Goal: Task Accomplishment & Management: Use online tool/utility

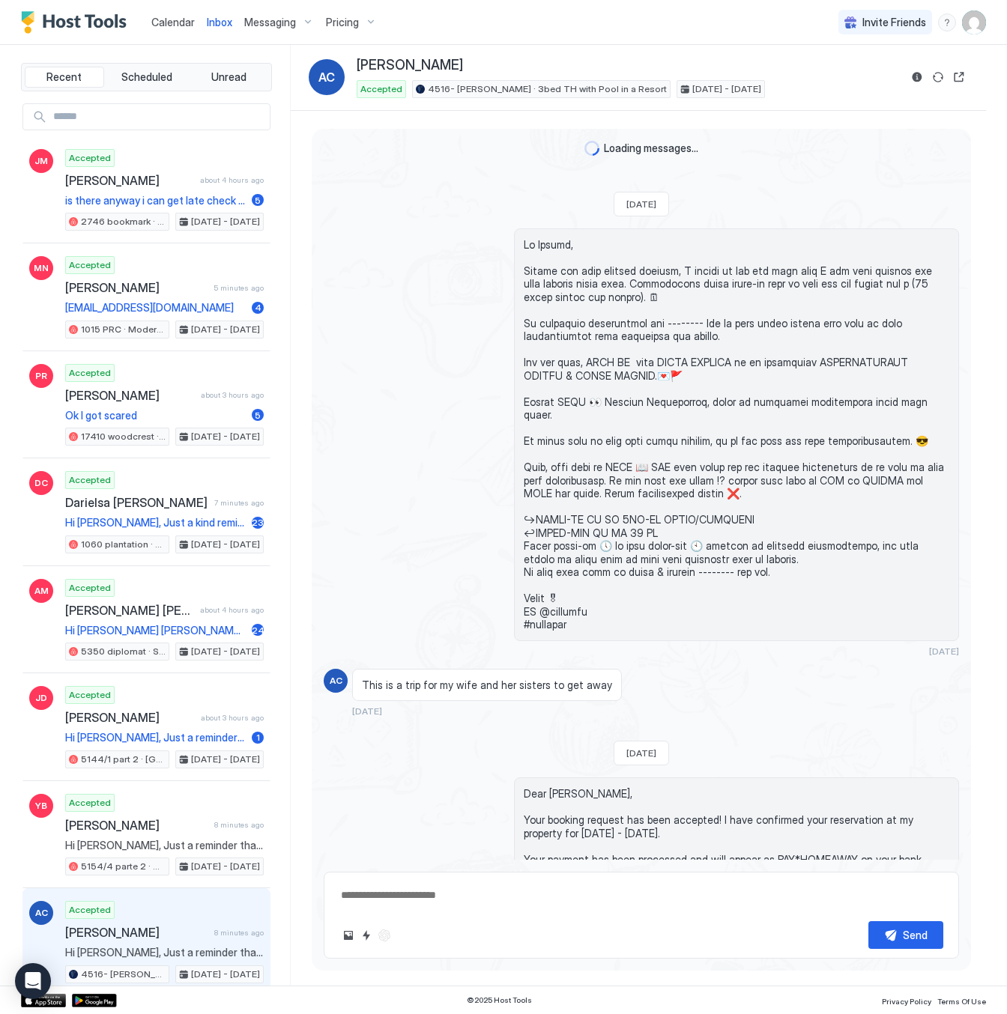
scroll to position [2755, 0]
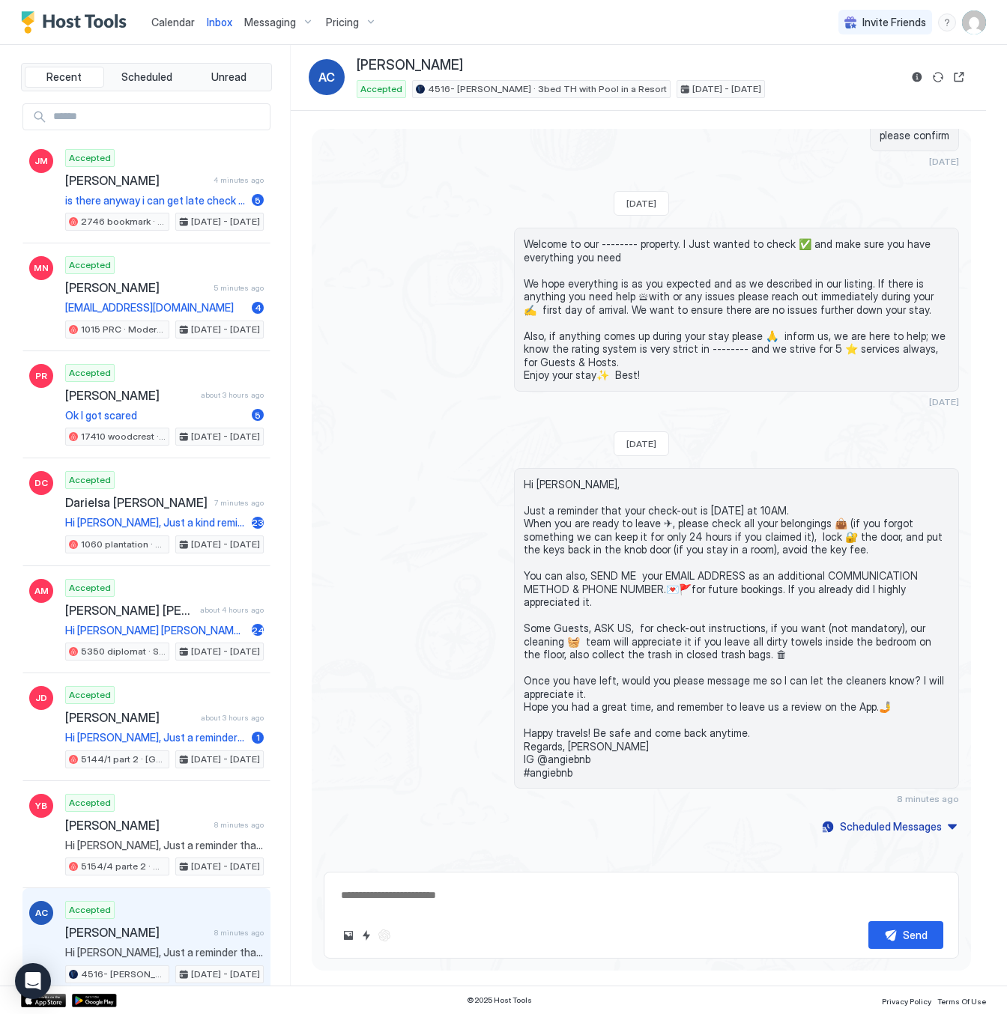
click at [348, 25] on span "Pricing" at bounding box center [342, 22] width 33 height 13
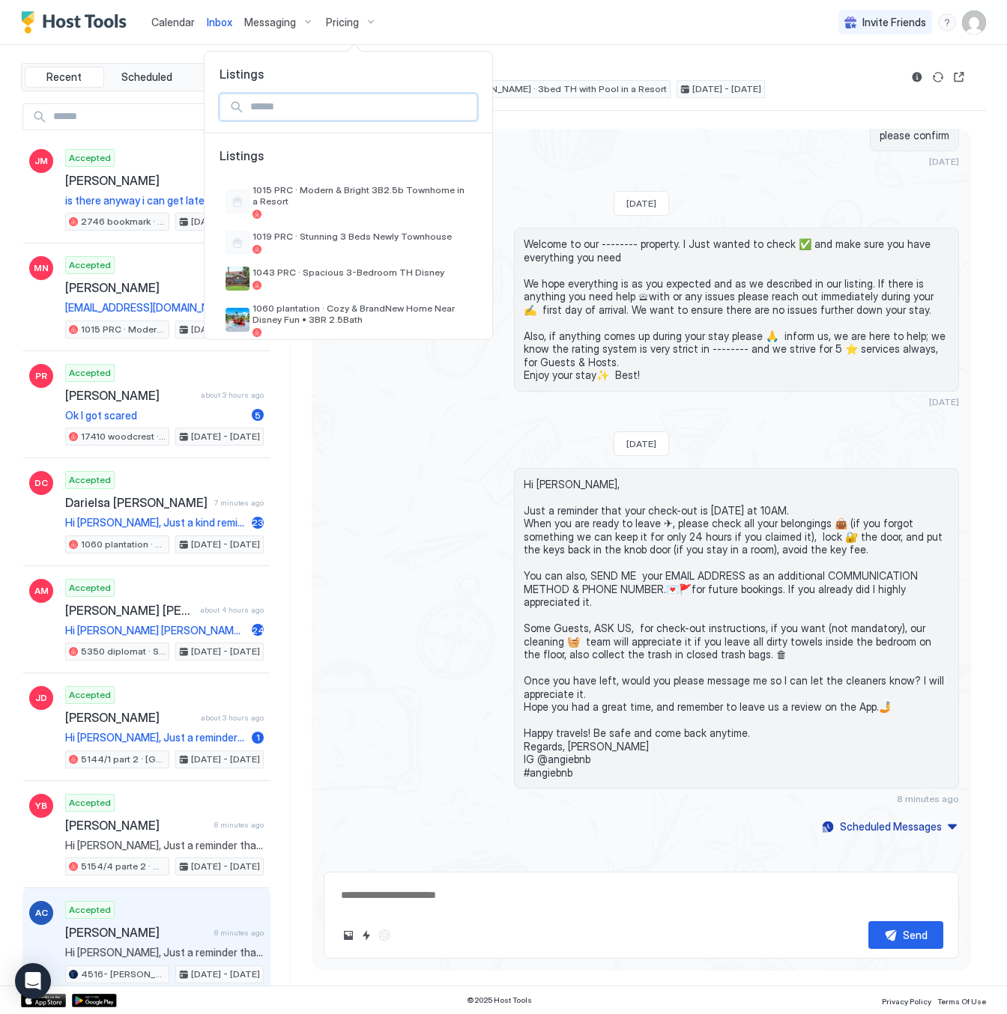
click at [281, 110] on input "Input Field" at bounding box center [360, 106] width 232 height 25
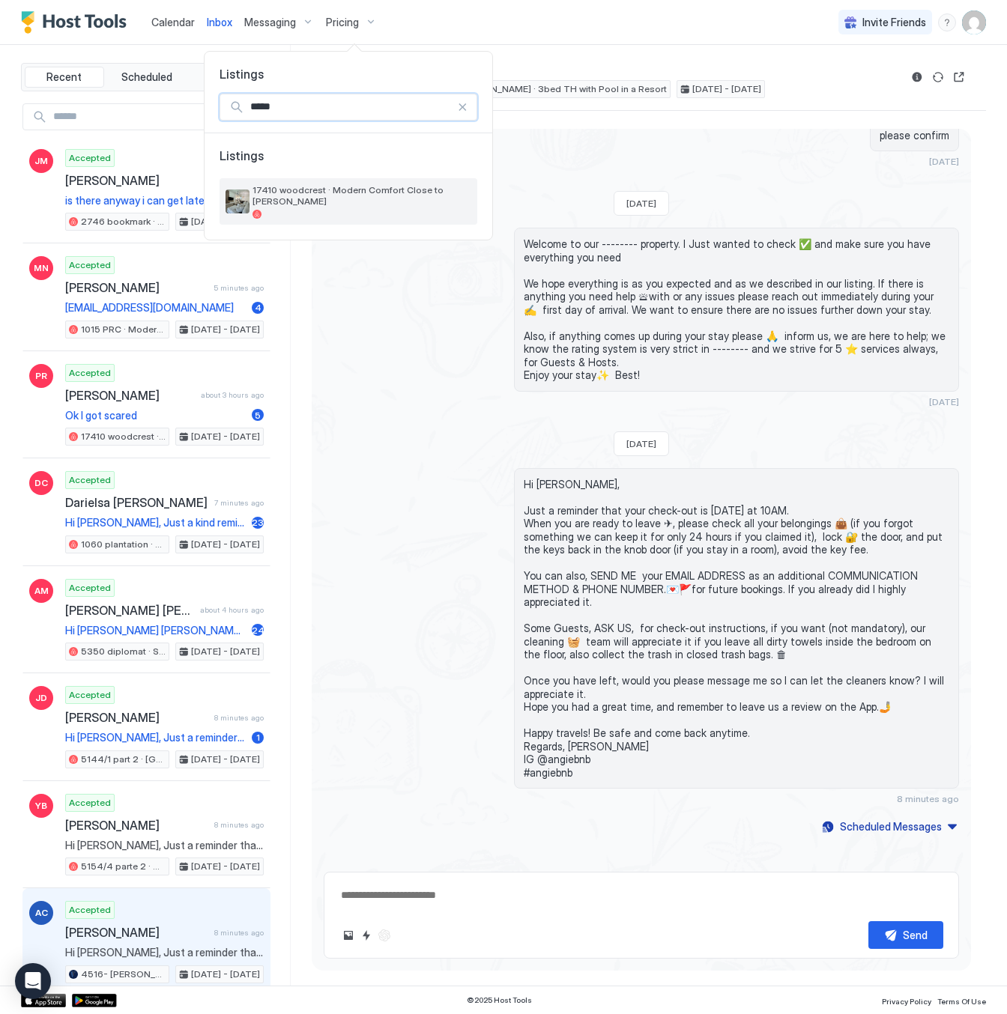
type input "*****"
click at [378, 185] on span "17410 woodcrest · Modern Comfort Close to [PERSON_NAME]" at bounding box center [361, 195] width 219 height 22
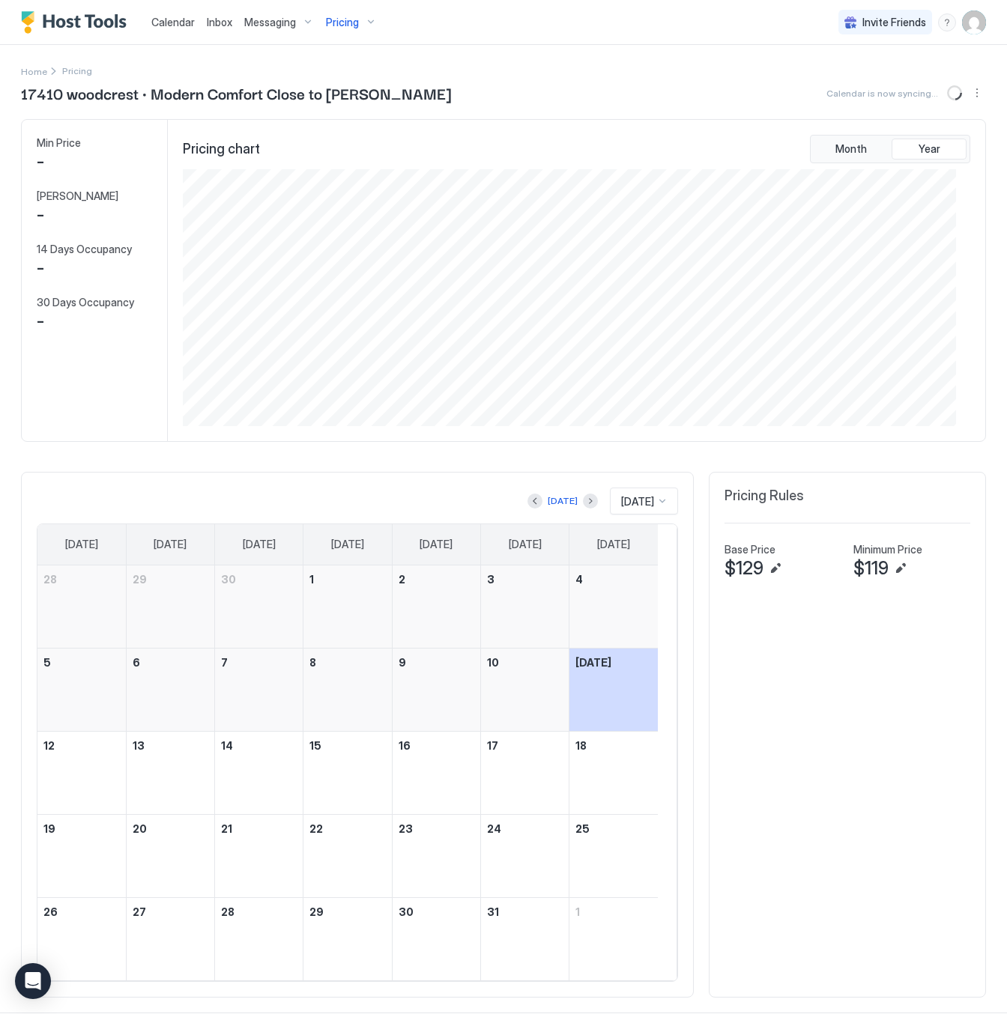
scroll to position [258, 772]
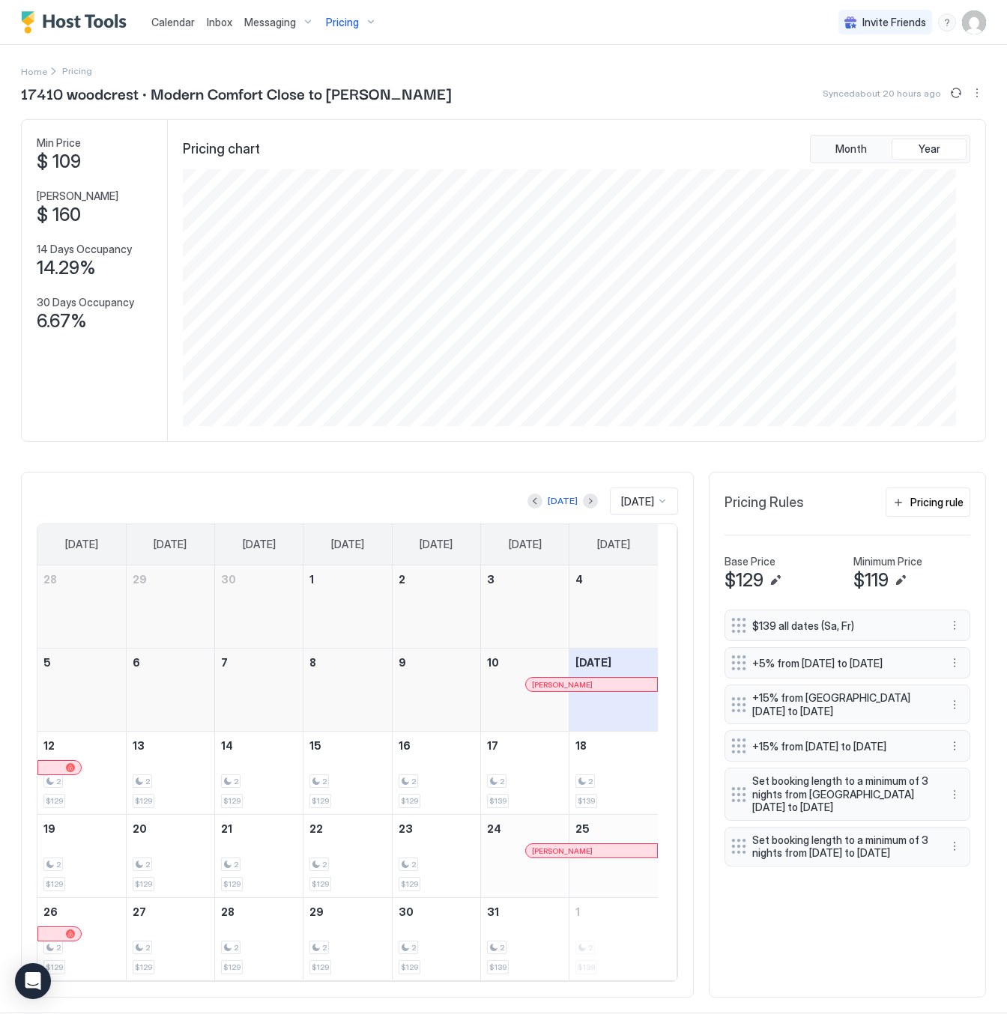
click at [344, 18] on span "Pricing" at bounding box center [342, 22] width 33 height 13
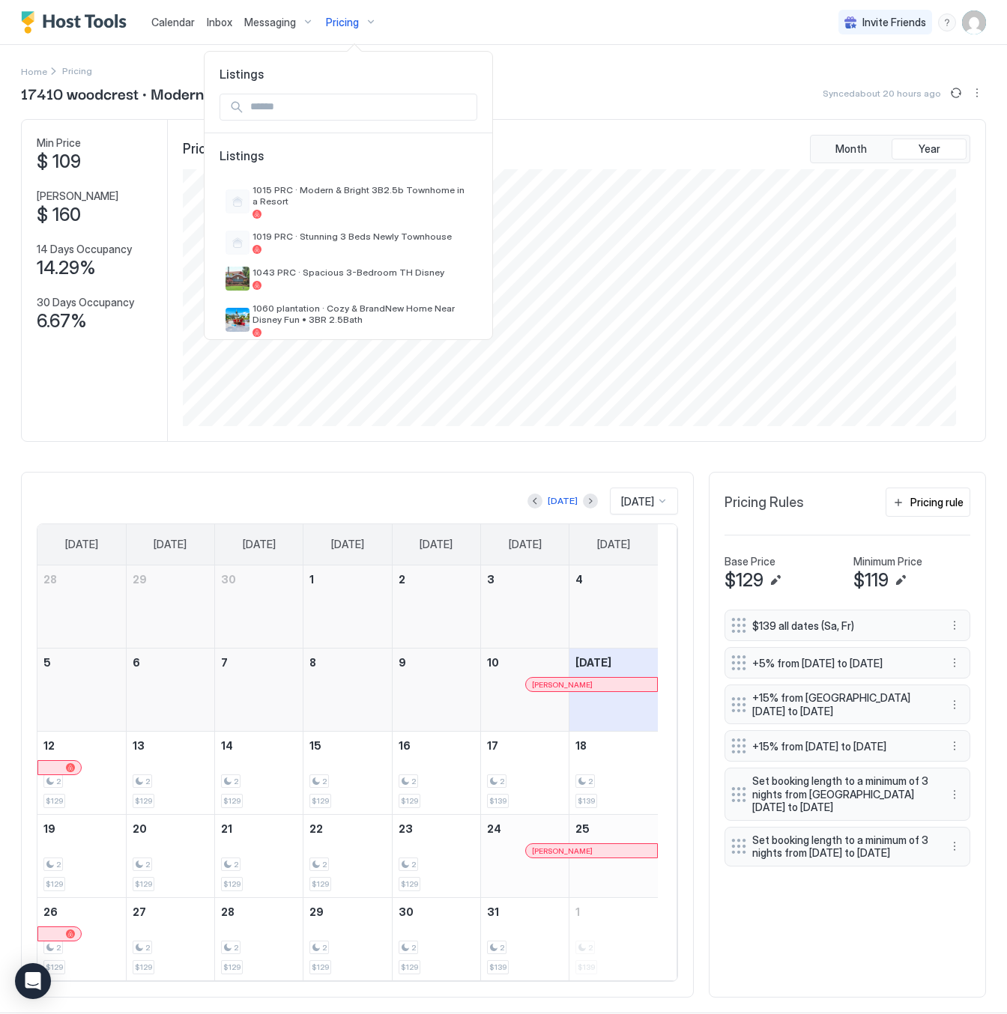
click at [346, 104] on input "Input Field" at bounding box center [360, 106] width 232 height 25
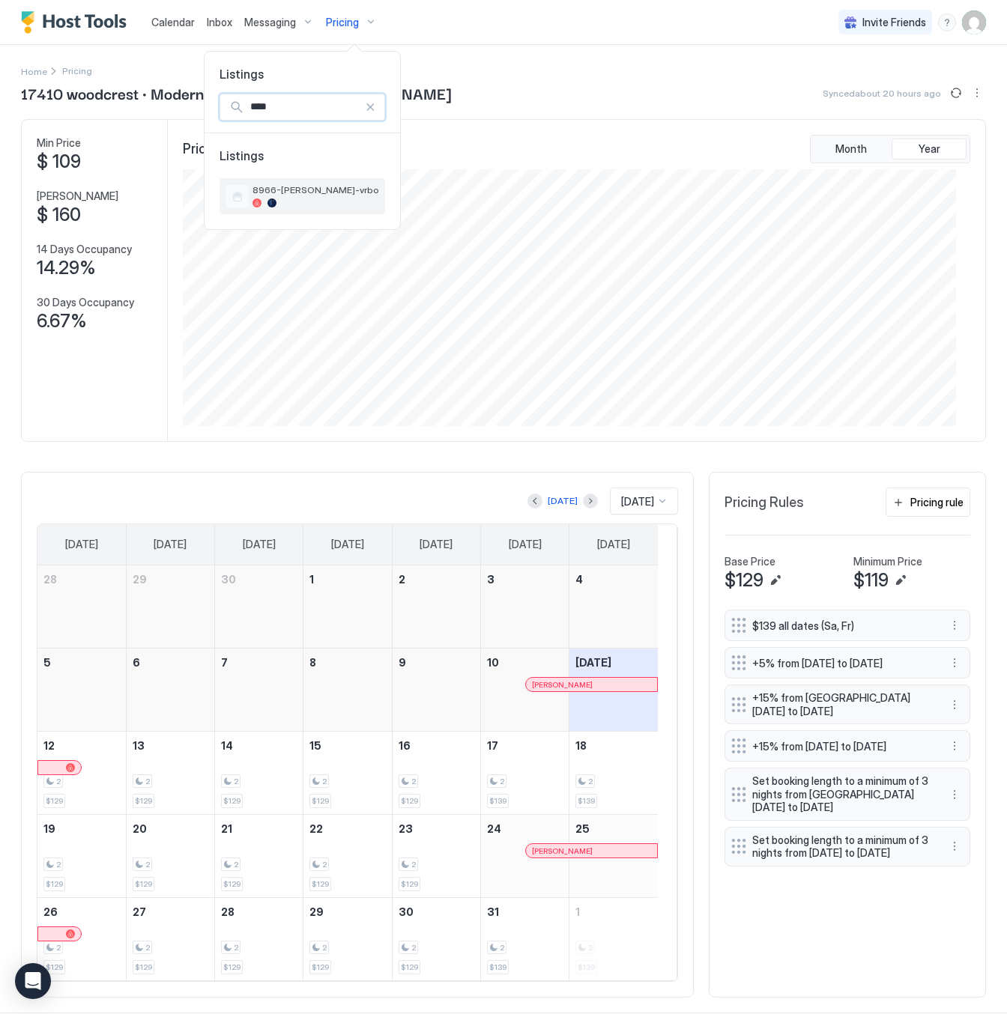
type input "****"
click at [337, 196] on span "8966-[PERSON_NAME]-vrbo" at bounding box center [315, 189] width 127 height 11
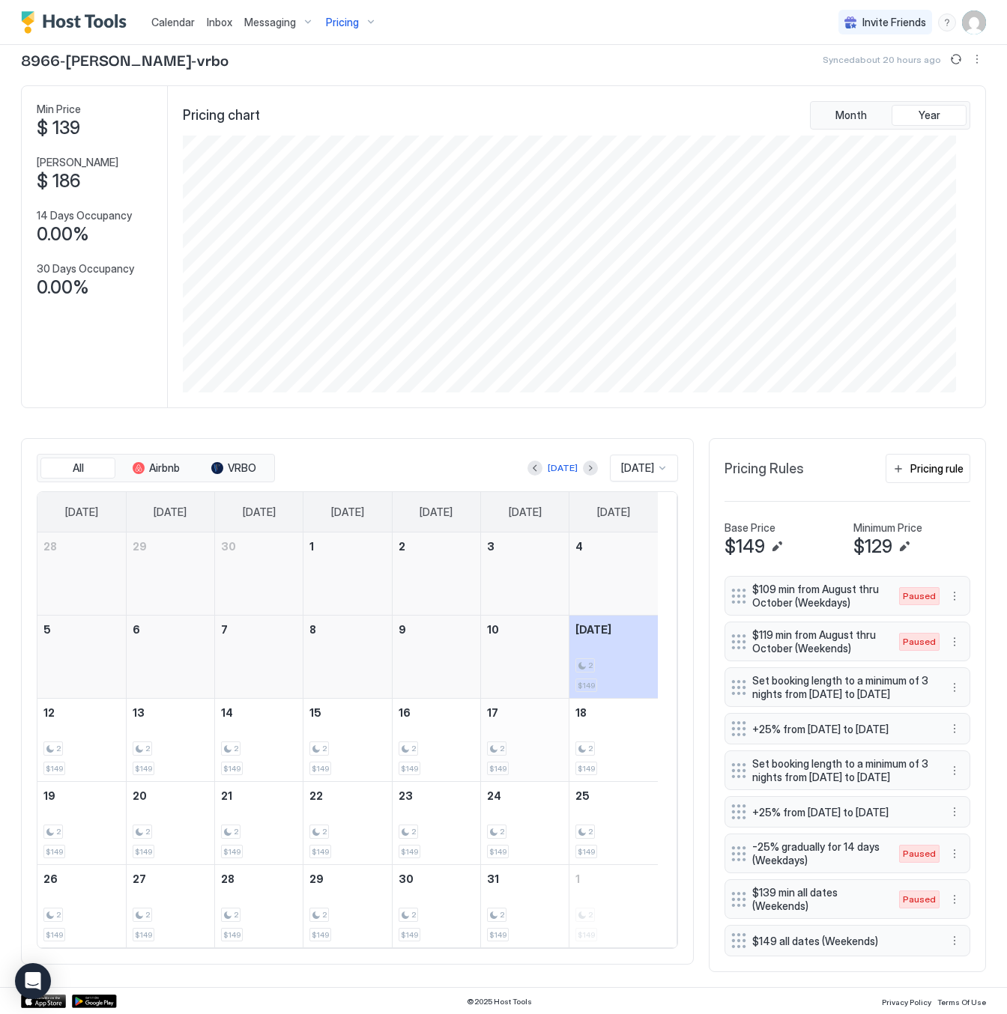
scroll to position [86, 0]
drag, startPoint x: 63, startPoint y: 702, endPoint x: 178, endPoint y: 692, distance: 115.0
click at [178, 699] on tr "12 2 $149 13 2 $149 14 2 $149 15 2 $149 16 2 $149 17 2 $149 18 2 $149" at bounding box center [347, 740] width 620 height 83
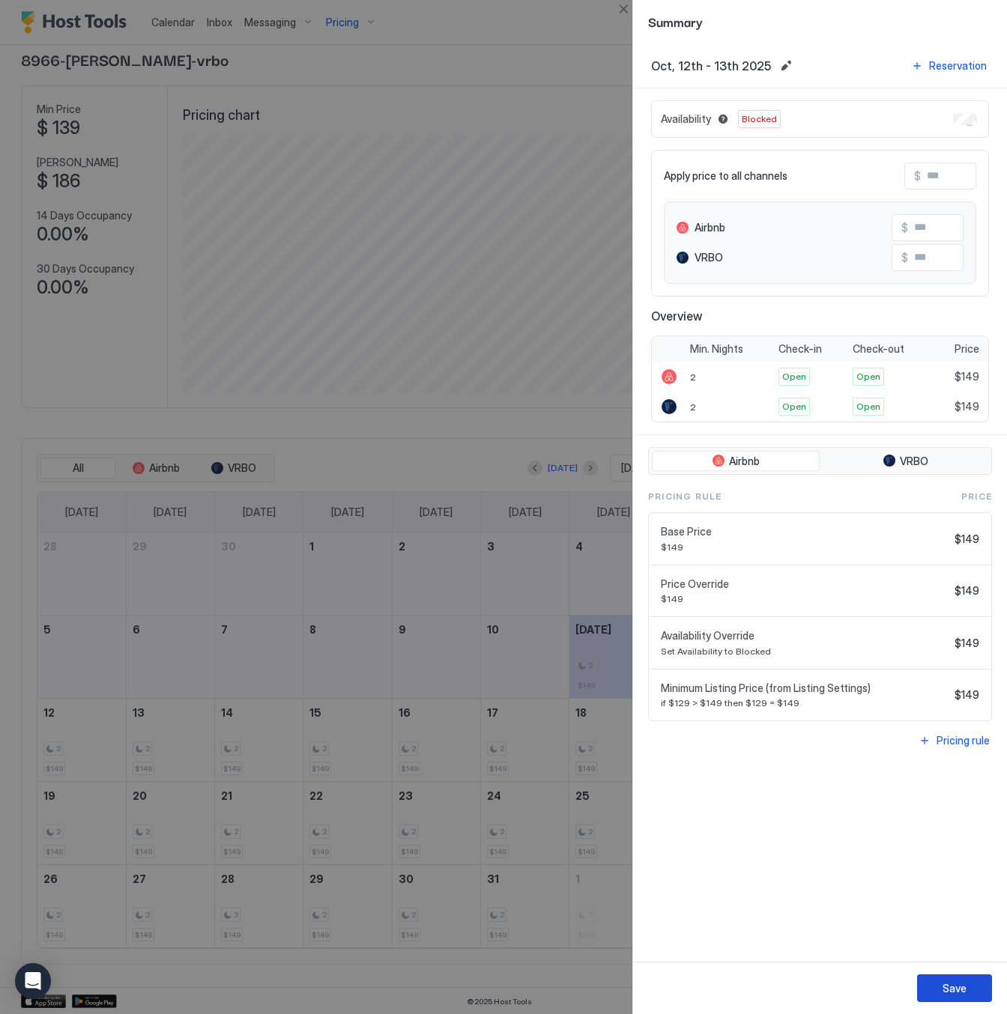
click at [956, 994] on div "Save" at bounding box center [954, 989] width 24 height 16
